Goal: Leave review/rating

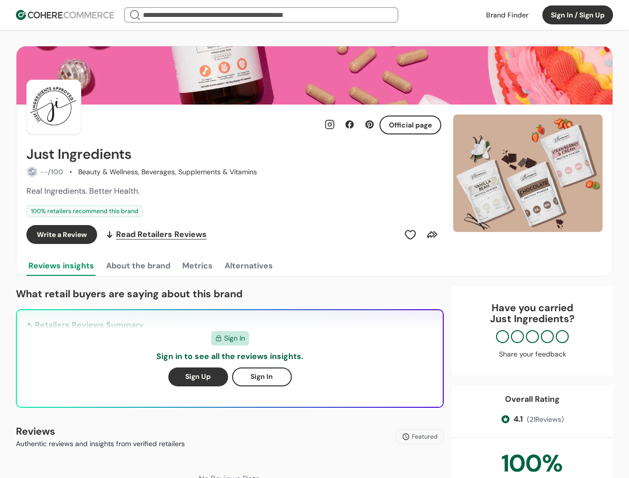
click at [314, 239] on div "Write a Review Read Retailers Reviews" at bounding box center [233, 234] width 415 height 19
click at [578, 15] on button "Sign In / Sign Up" at bounding box center [578, 14] width 71 height 19
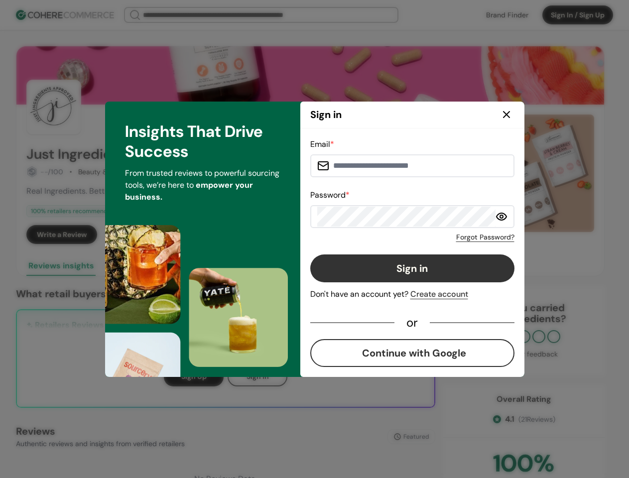
click at [411, 235] on div "Forgot Password?" at bounding box center [412, 235] width 204 height 14
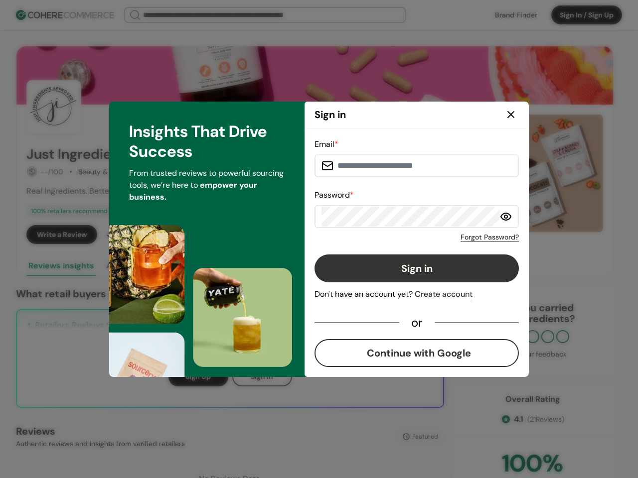
click at [433, 235] on div "Forgot Password?" at bounding box center [416, 235] width 204 height 14
click at [138, 266] on div "Insights That Drive Success From trusted reviews to powerful sourcing tools, we…" at bounding box center [206, 240] width 195 height 276
click at [197, 266] on div "Insights That Drive Success From trusted reviews to powerful sourcing tools, we…" at bounding box center [206, 240] width 195 height 276
click at [248, 266] on div "Insights That Drive Success From trusted reviews to powerful sourcing tools, we…" at bounding box center [206, 240] width 195 height 276
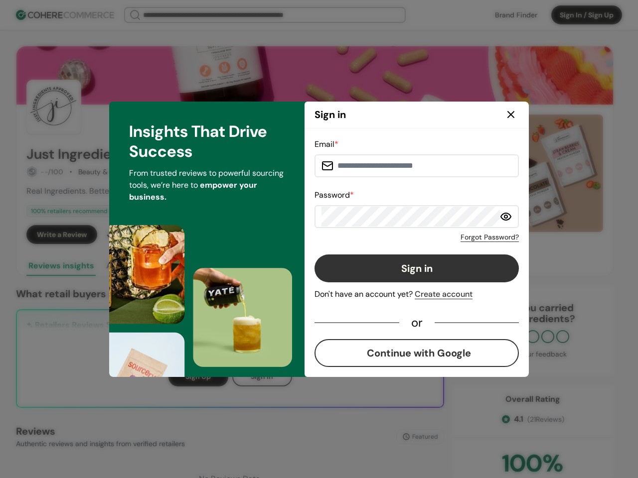
click at [528, 173] on div "Email * Password * Forgot Password? Sign in Don't have an account yet? Create a…" at bounding box center [416, 253] width 224 height 249
